Goal: Information Seeking & Learning: Learn about a topic

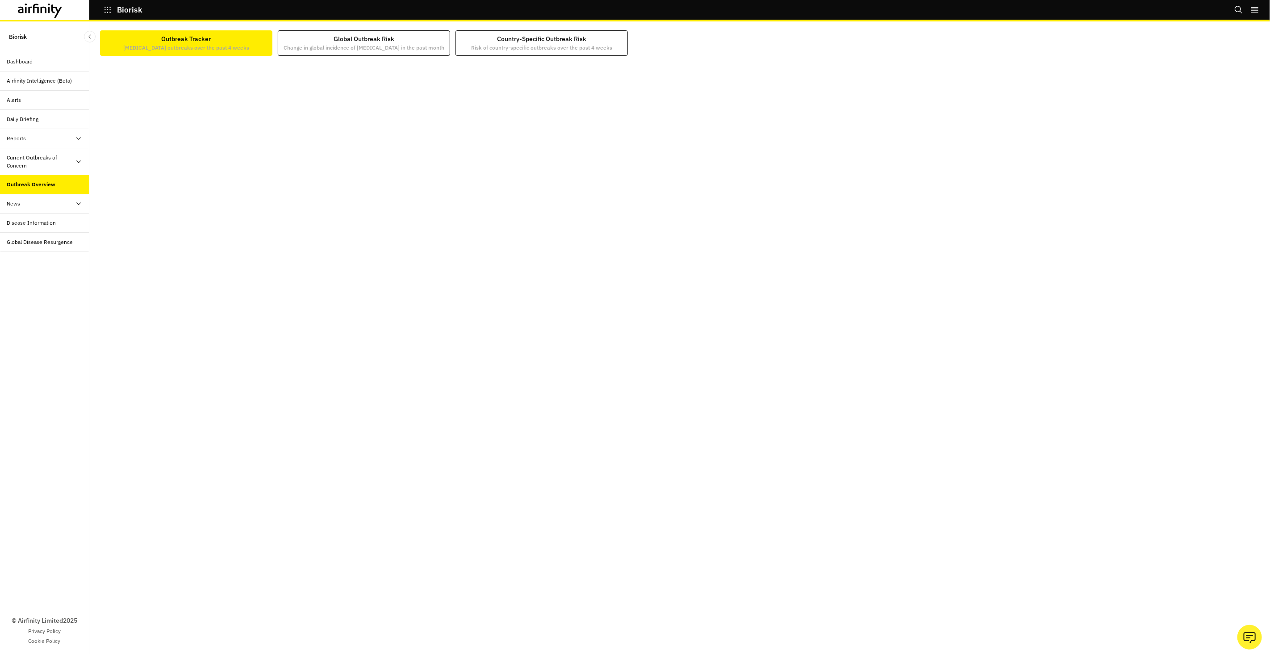
click at [39, 59] on div "Dashboard" at bounding box center [48, 62] width 82 height 8
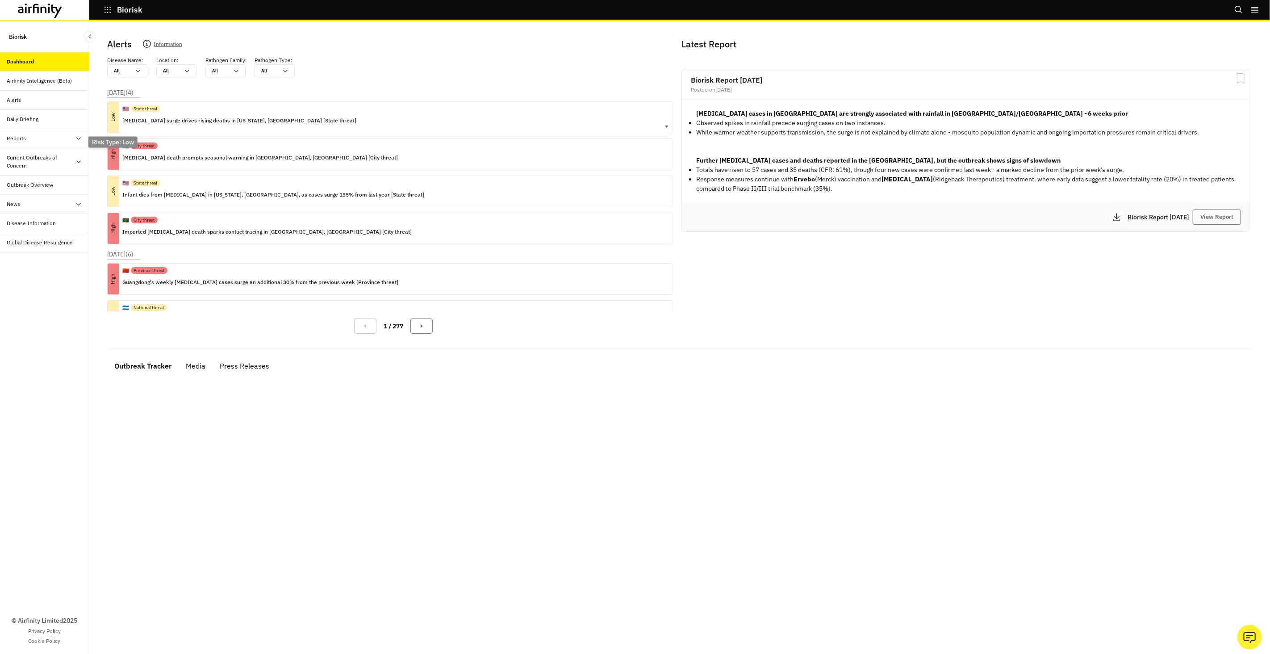
click at [126, 119] on p "Low" at bounding box center [113, 117] width 31 height 11
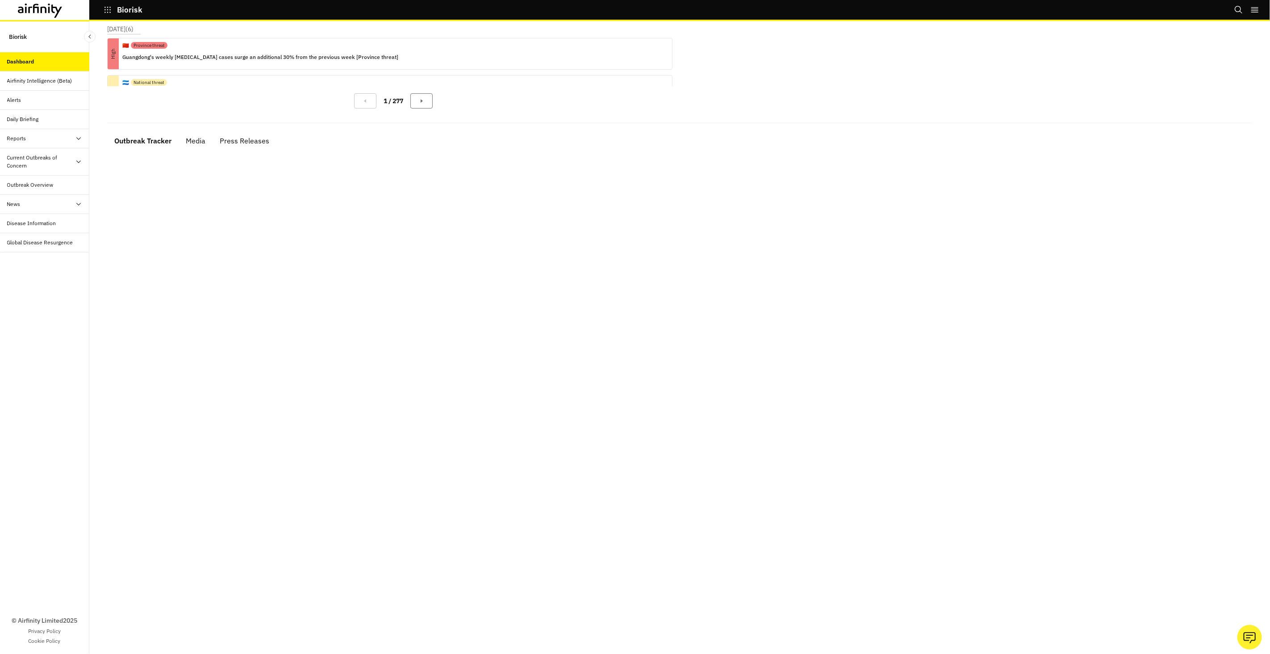
scroll to position [226, 0]
click at [64, 167] on div "Current Outbreaks of Concern" at bounding box center [41, 162] width 68 height 16
click at [58, 186] on div "Outbreak Overview" at bounding box center [48, 185] width 82 height 8
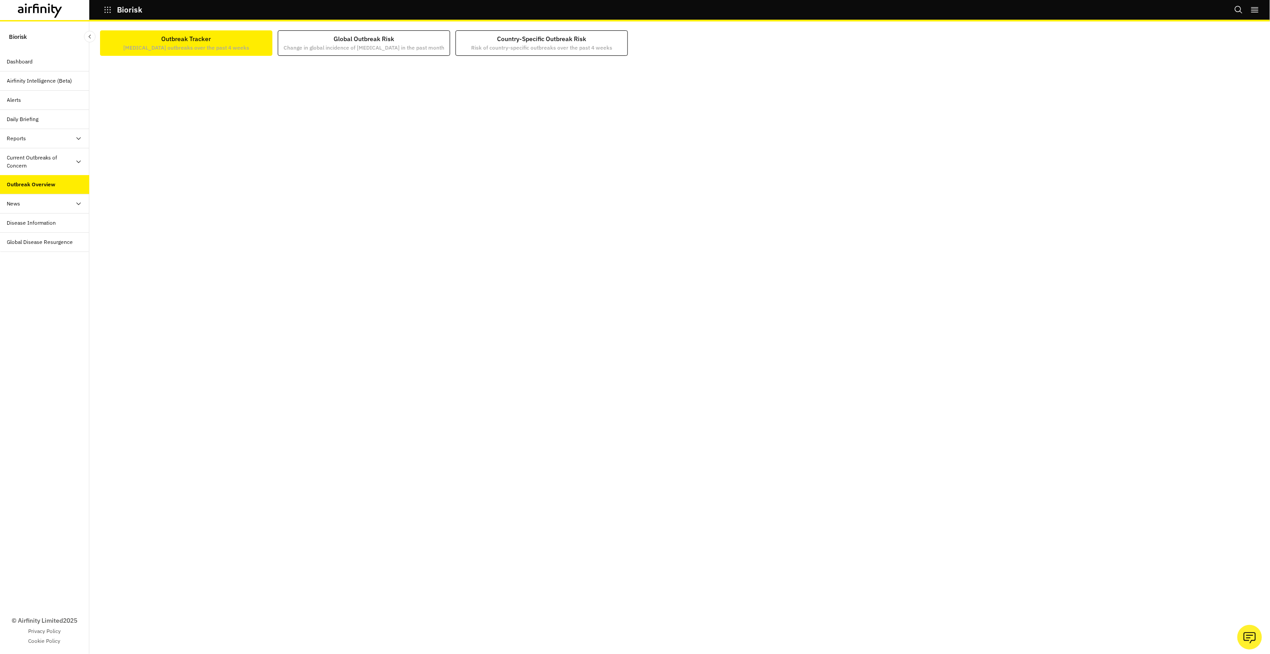
click at [21, 63] on div "Dashboard" at bounding box center [20, 62] width 26 height 8
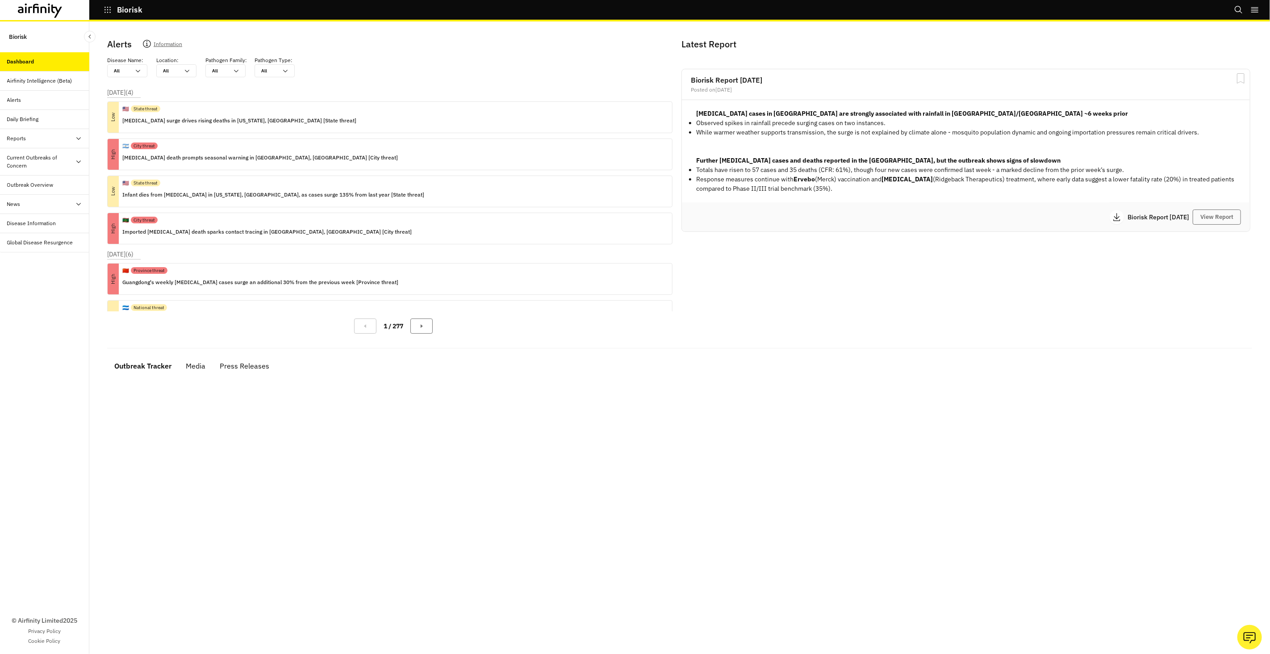
click at [1238, 14] on icon "Search" at bounding box center [1238, 9] width 9 height 9
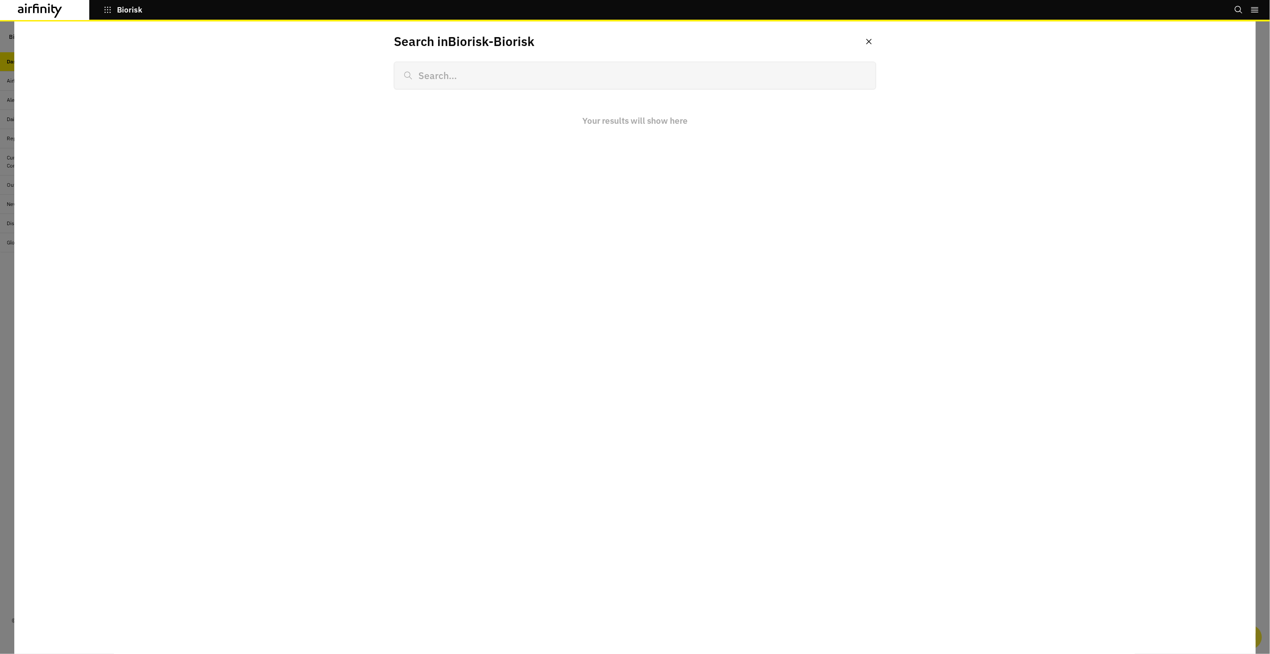
type input "w"
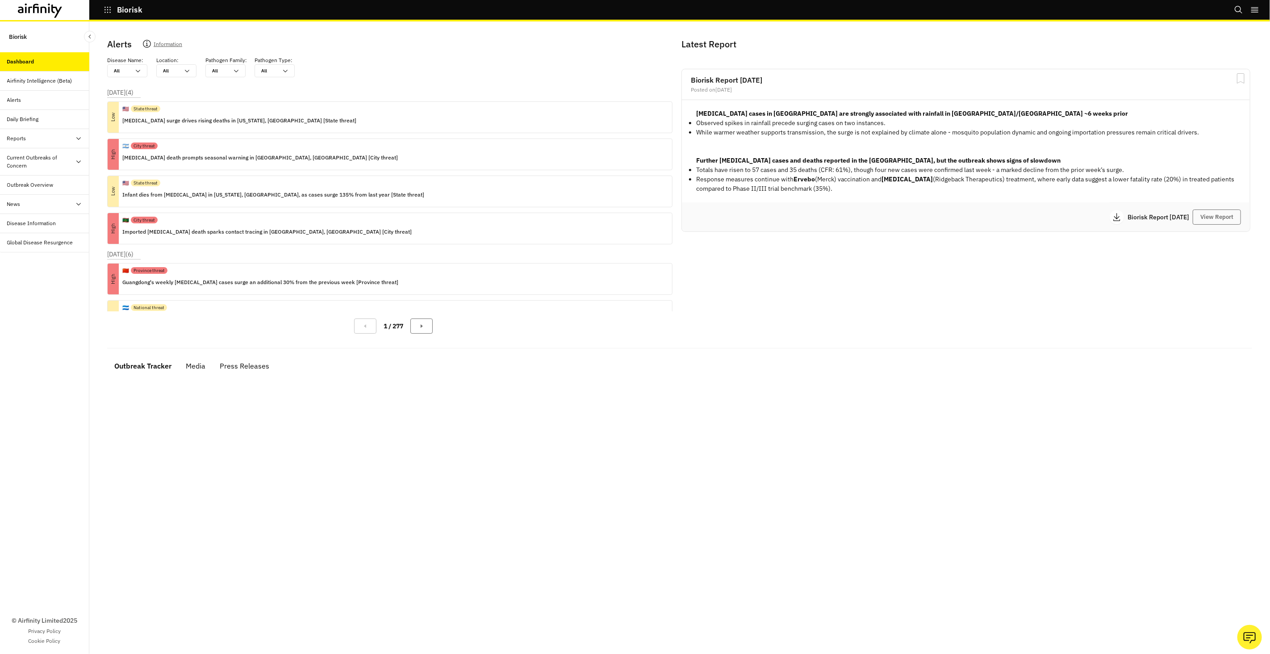
click at [47, 184] on div "Outbreak Overview" at bounding box center [30, 185] width 46 height 8
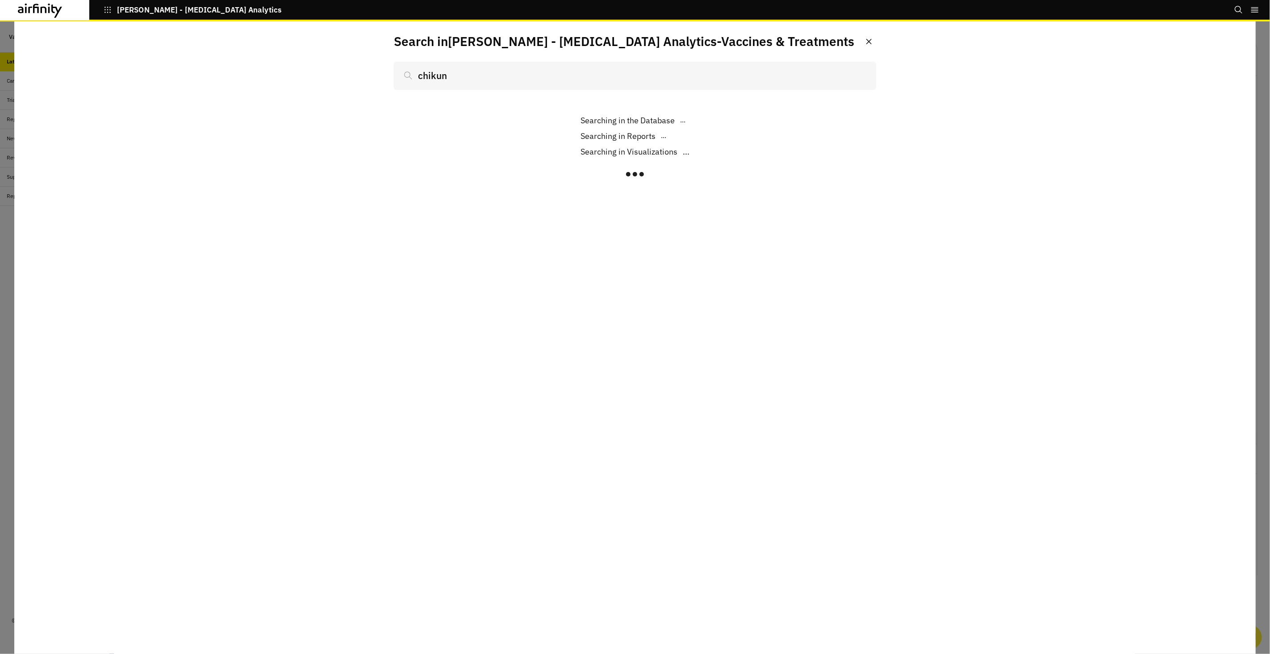
scroll to position [659, 268]
type input "chikung"
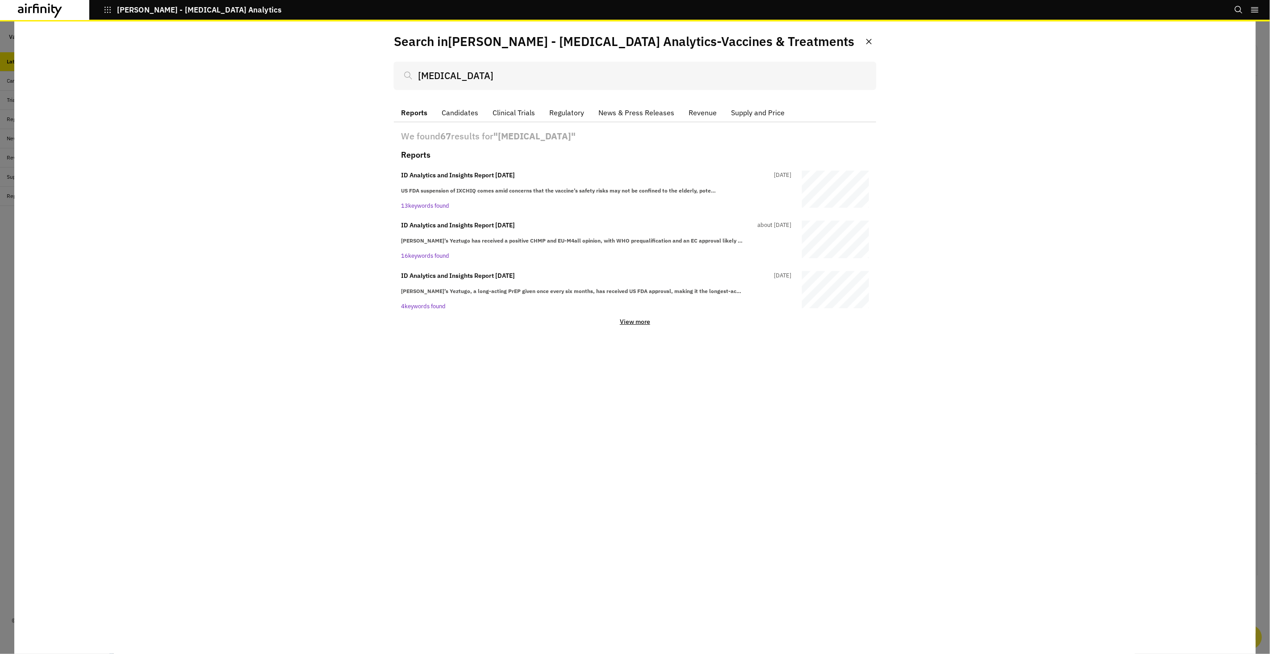
type input "[MEDICAL_DATA]"
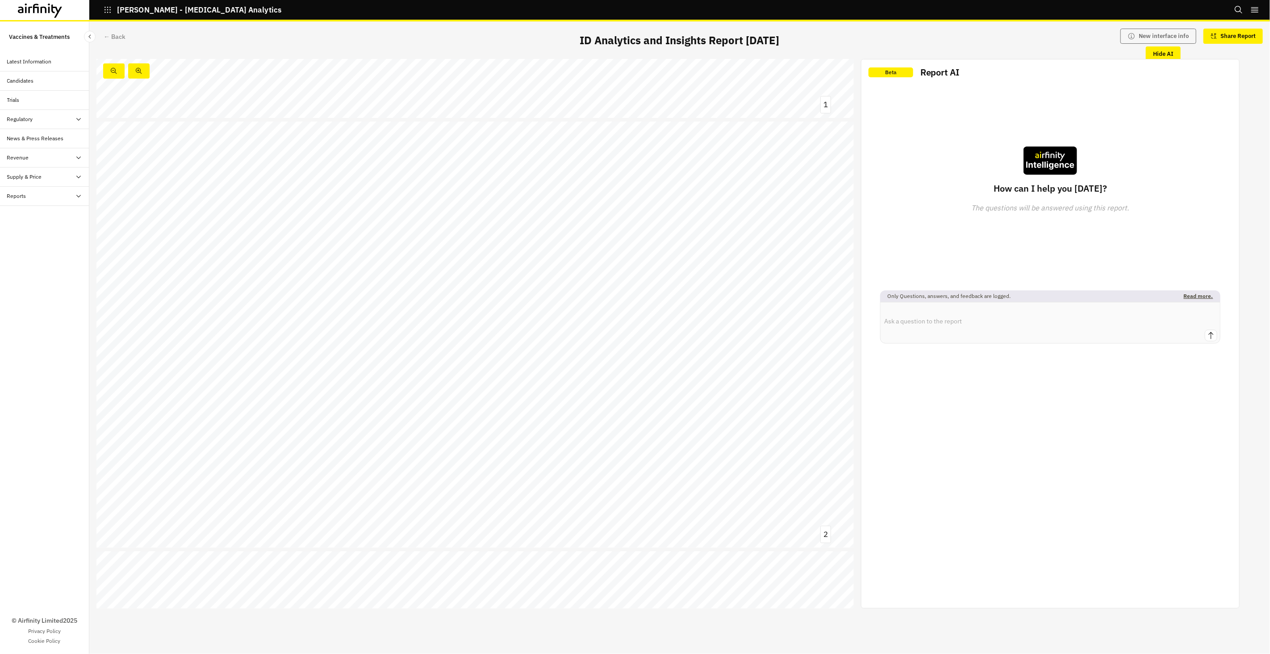
scroll to position [419, 0]
drag, startPoint x: 250, startPoint y: 233, endPoint x: 266, endPoint y: 235, distance: 16.7
click at [250, 233] on link at bounding box center [206, 231] width 116 height 12
